Goal: Information Seeking & Learning: Learn about a topic

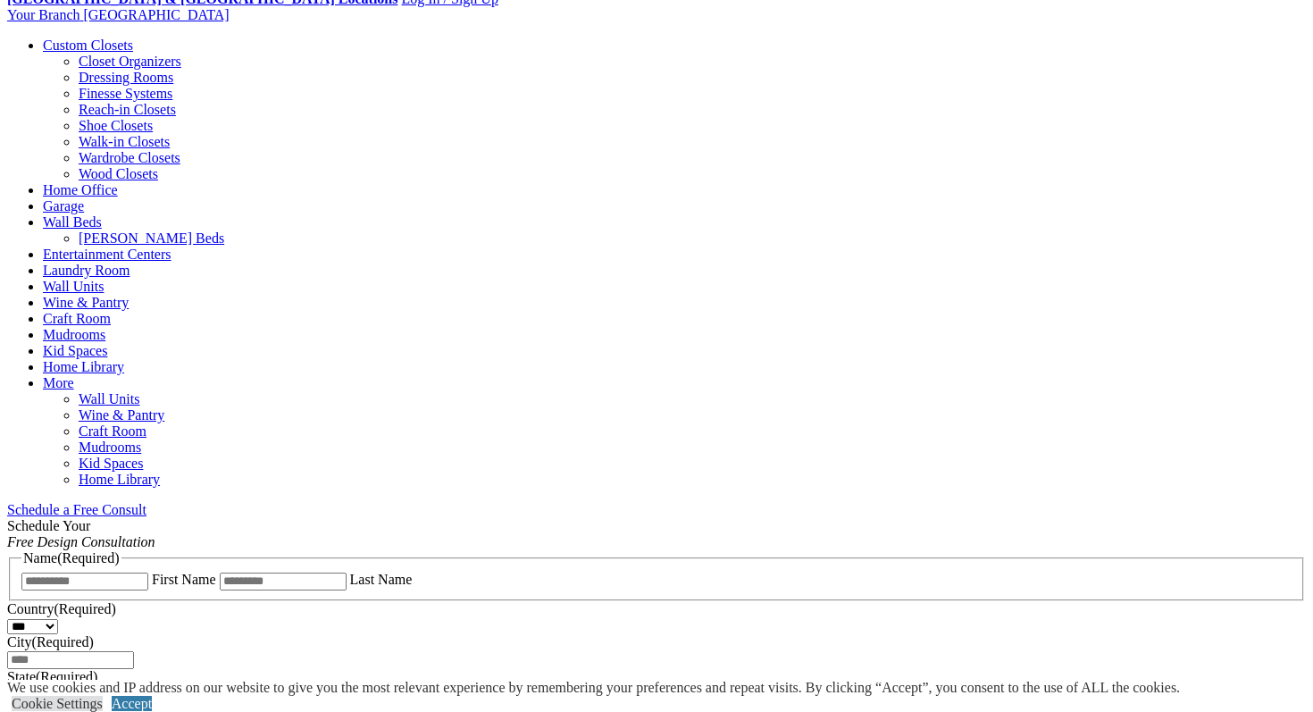
scroll to position [588, 0]
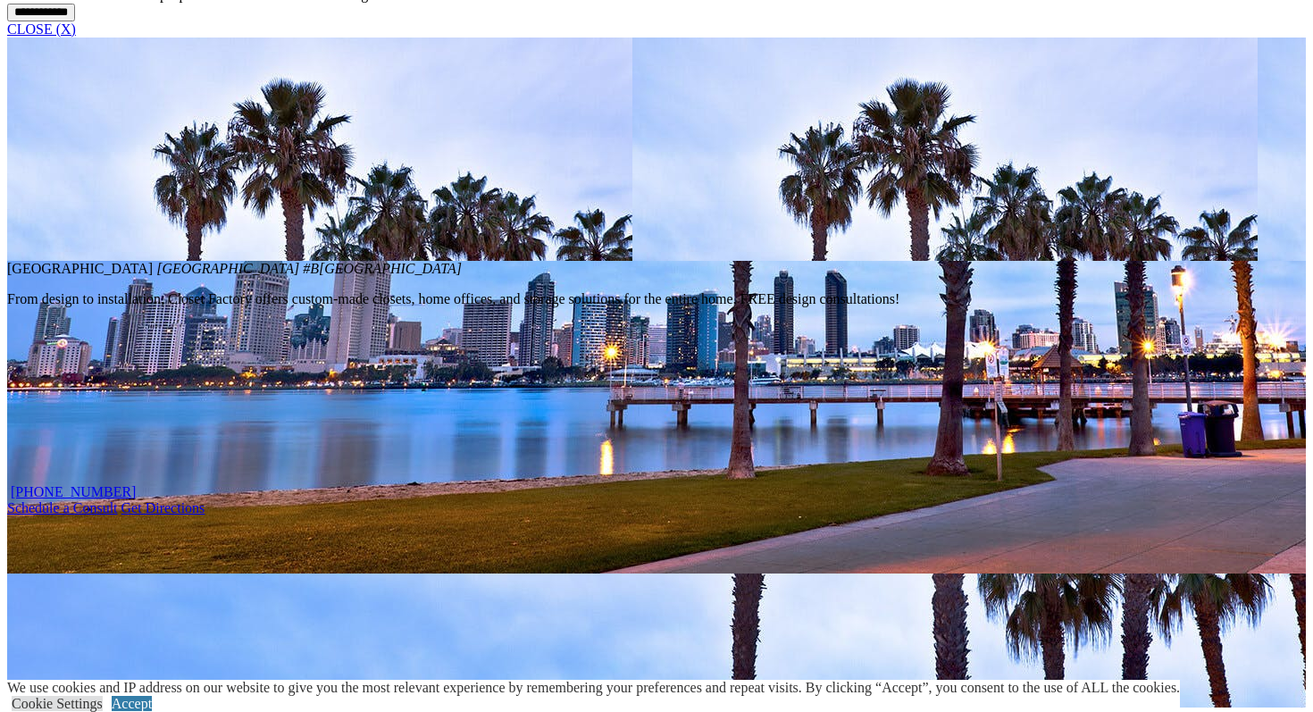
scroll to position [1492, 0]
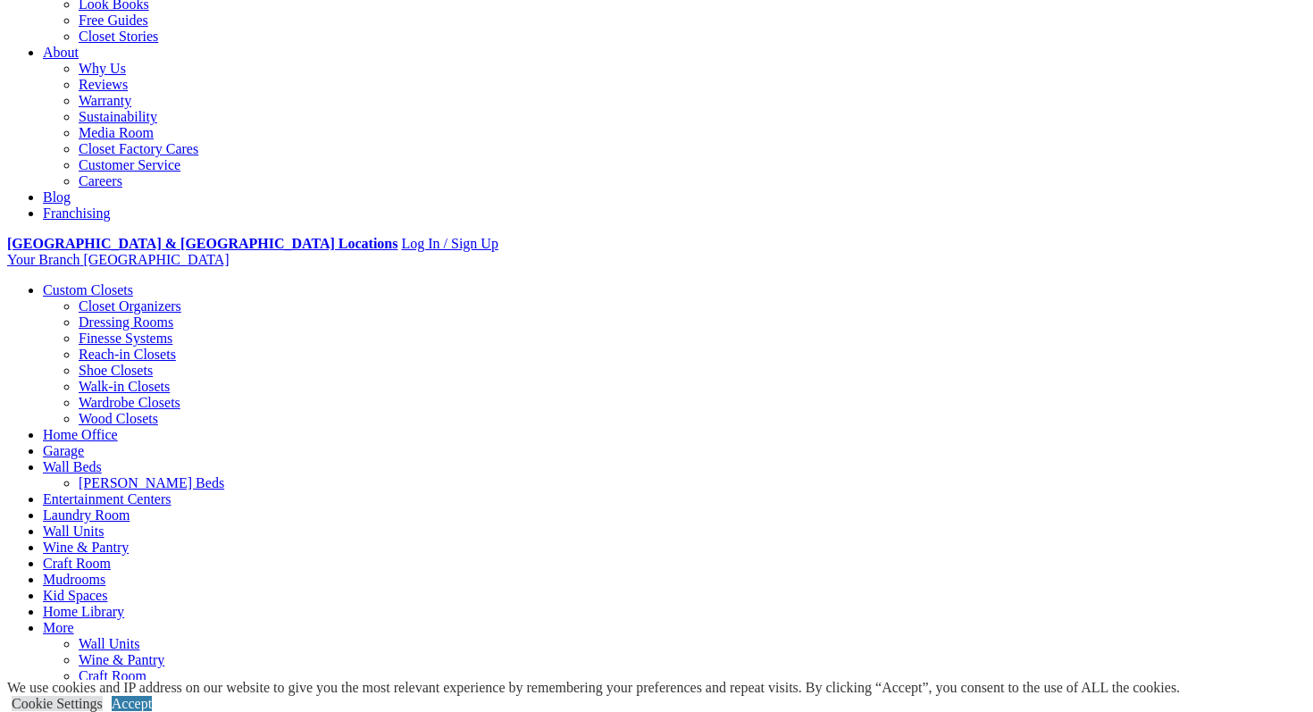
scroll to position [456, 0]
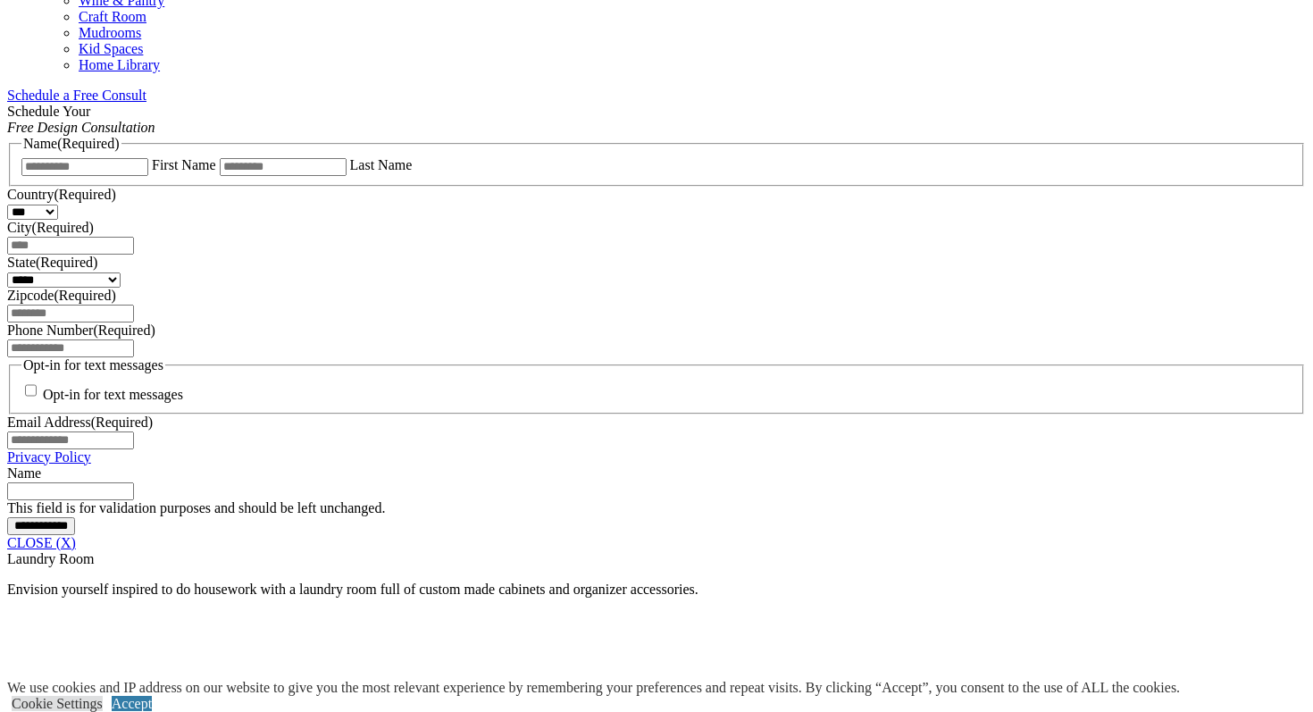
scroll to position [1029, 0]
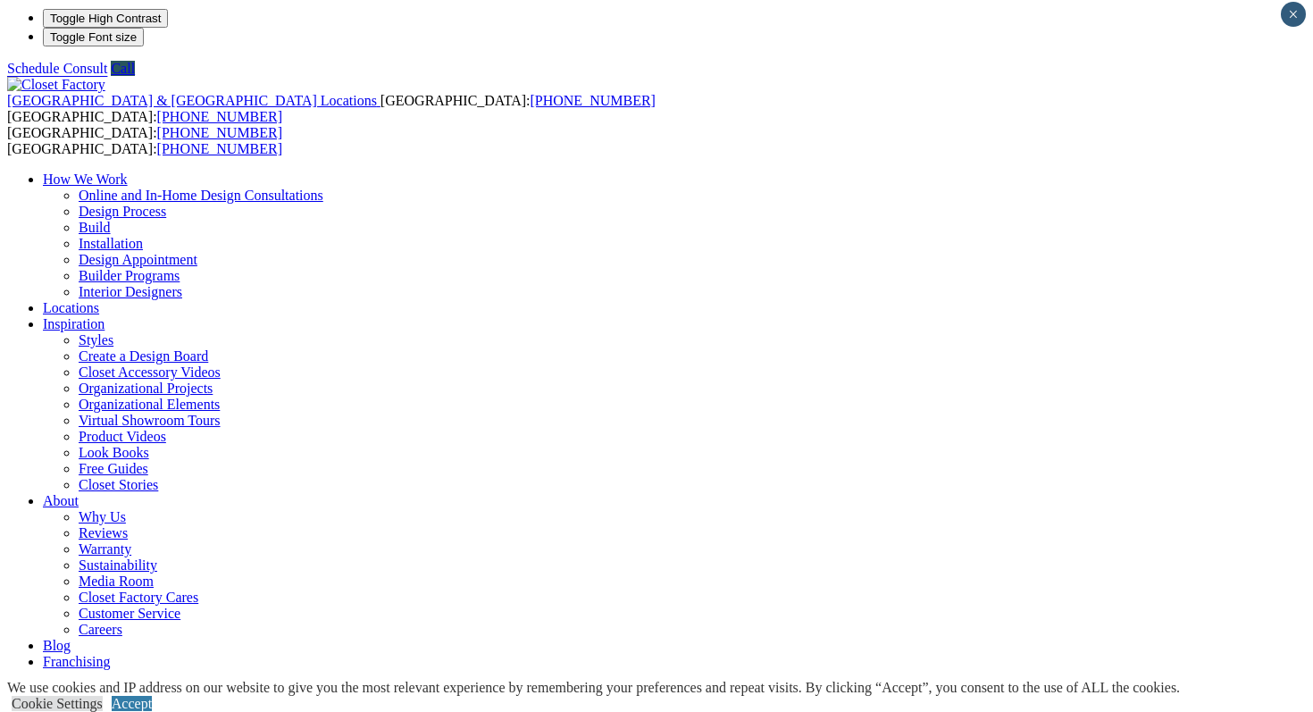
scroll to position [0, 0]
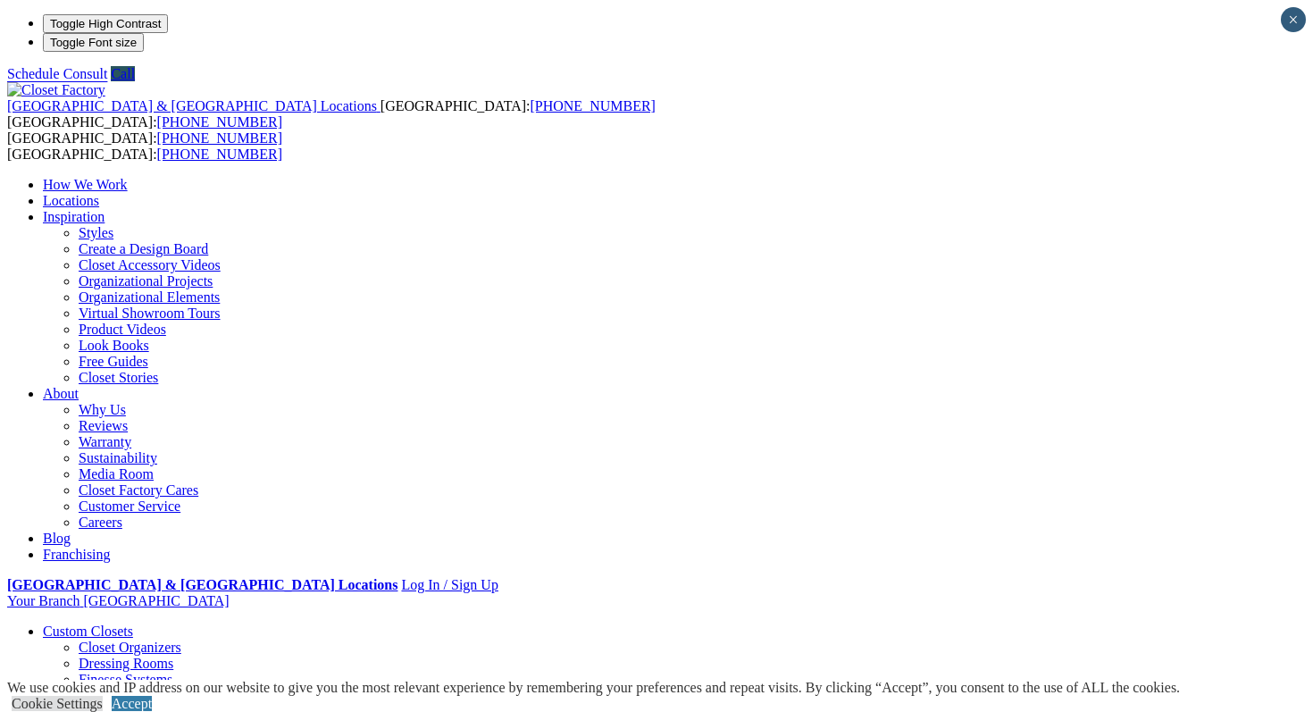
click at [133, 623] on link "Custom Closets" at bounding box center [88, 630] width 90 height 15
click at [118, 623] on link "Custom Closets" at bounding box center [88, 630] width 90 height 15
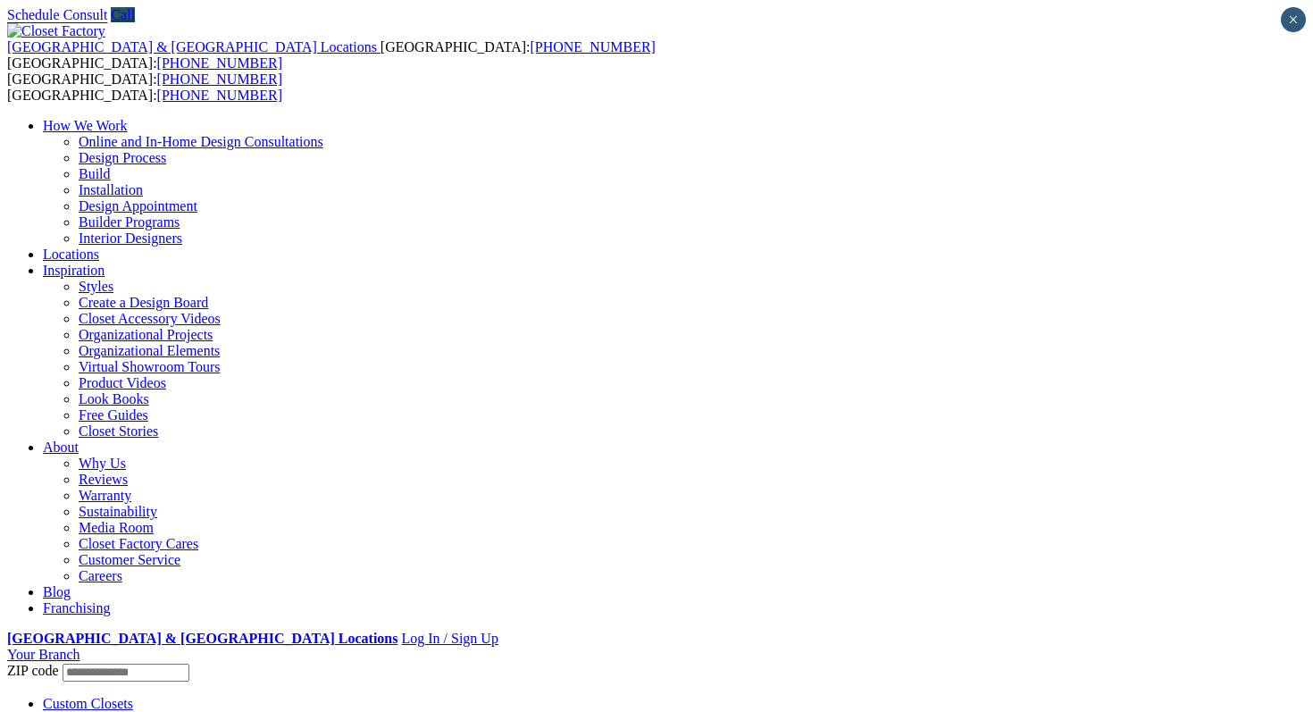
click at [99, 696] on link "Custom Closets" at bounding box center [88, 703] width 90 height 15
click at [115, 696] on link "Custom Closets" at bounding box center [88, 703] width 90 height 15
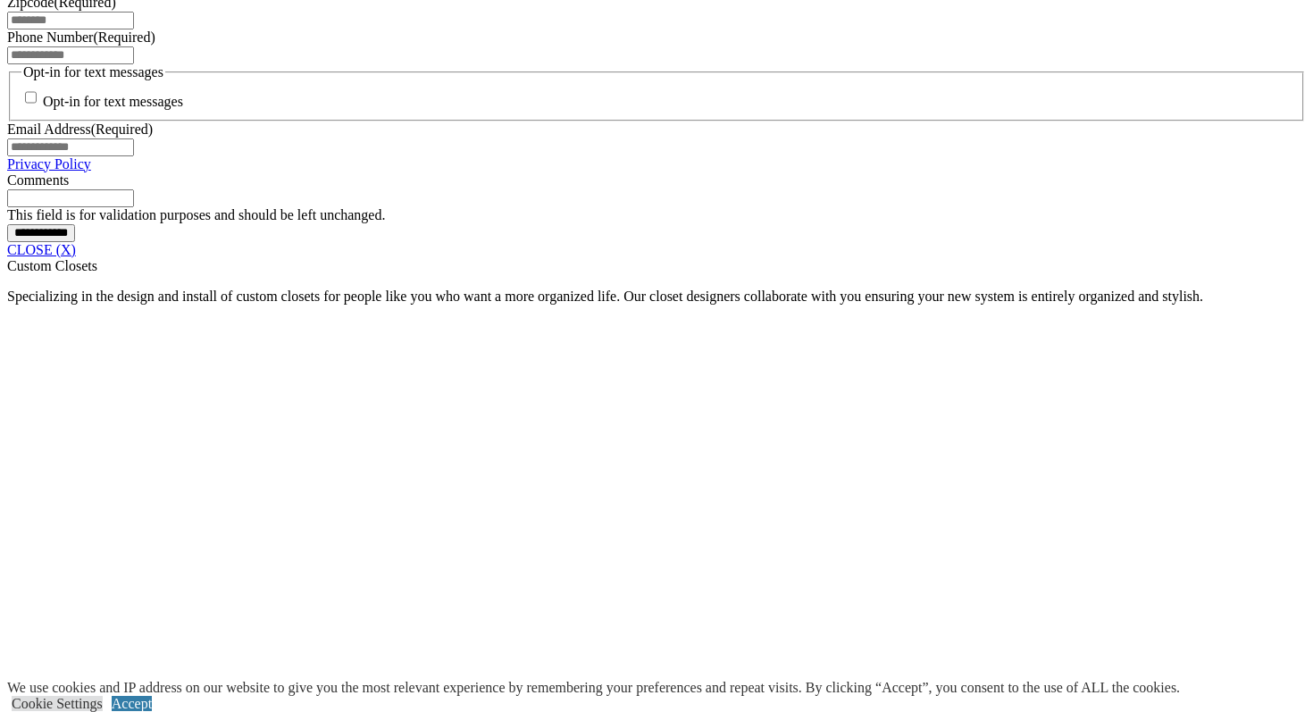
scroll to position [1401, 0]
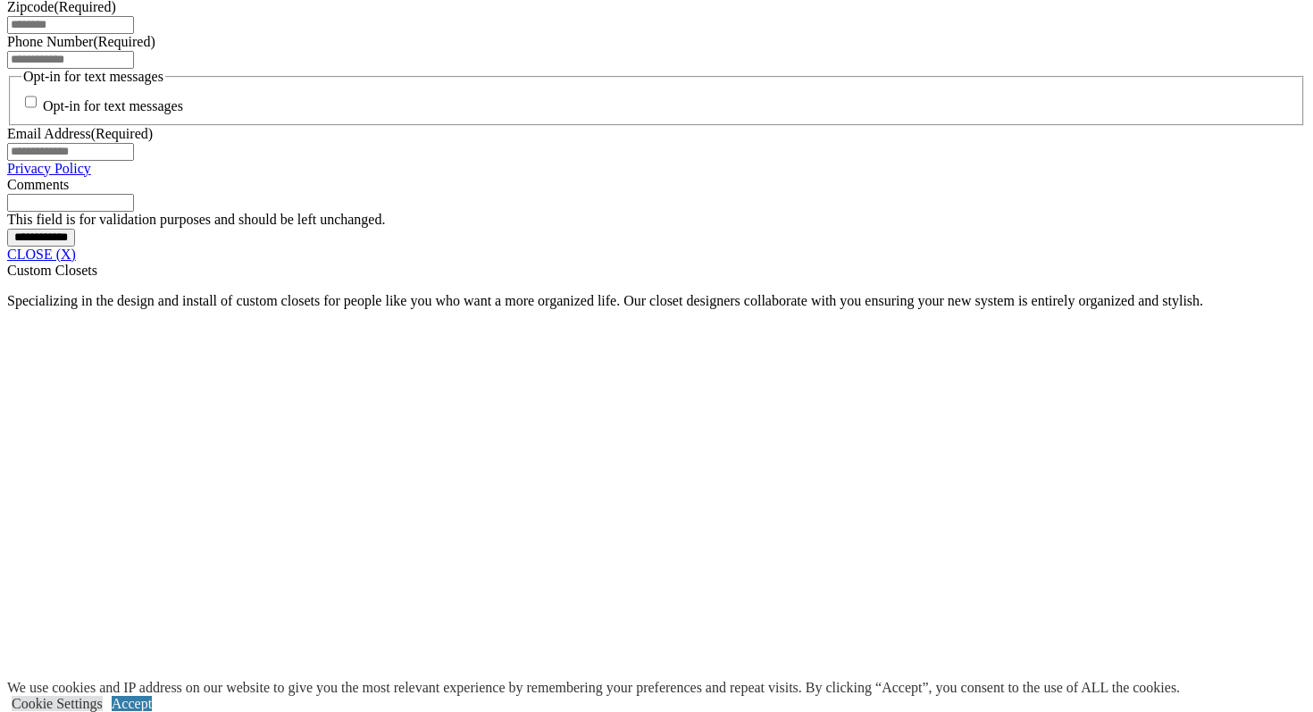
click at [0, 0] on span at bounding box center [0, 0] width 0 height 0
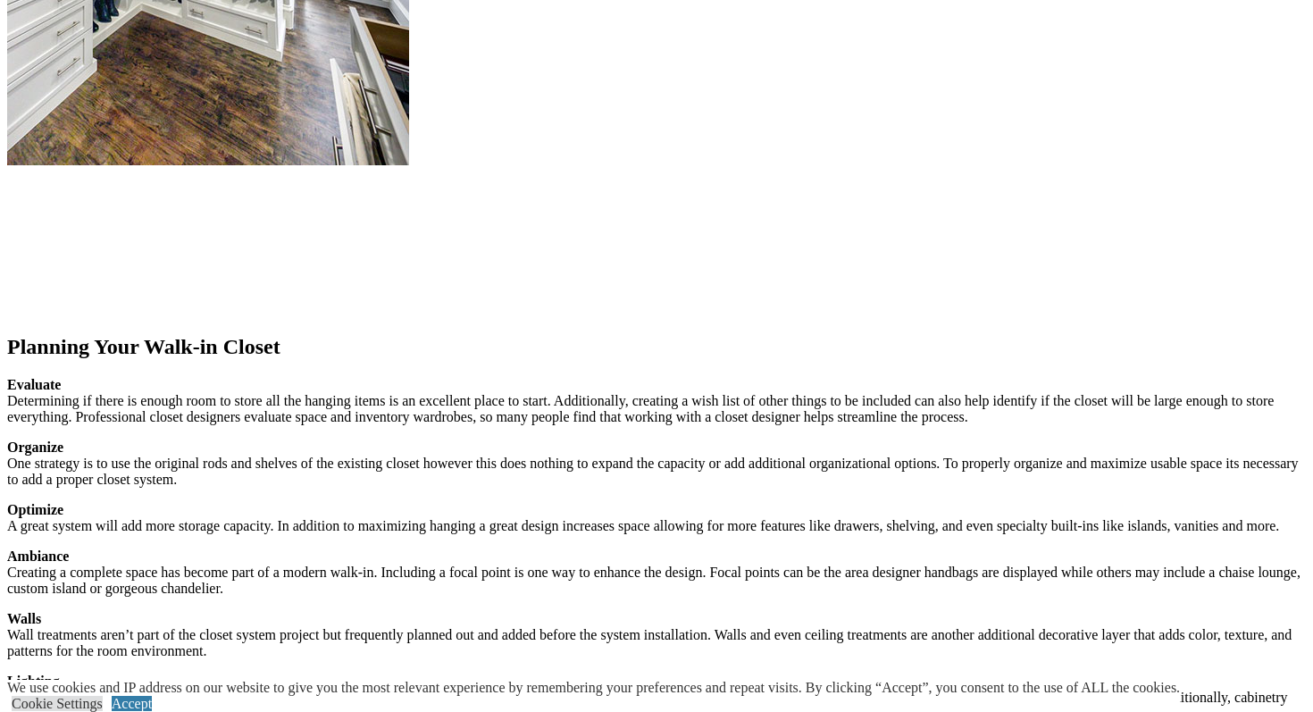
scroll to position [2781, 0]
